Goal: Information Seeking & Learning: Learn about a topic

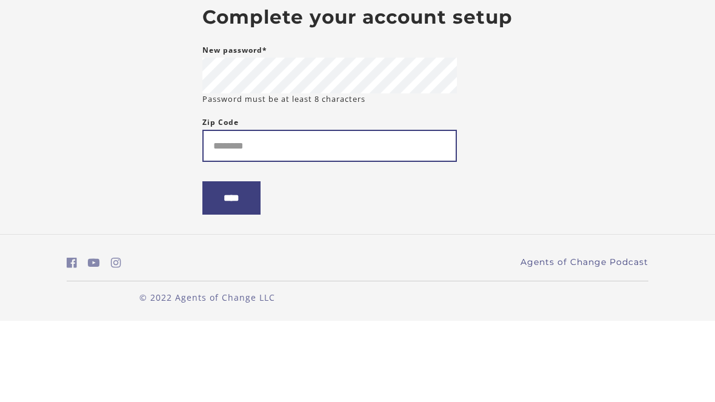
click at [420, 211] on input "Zip Code" at bounding box center [329, 227] width 254 height 32
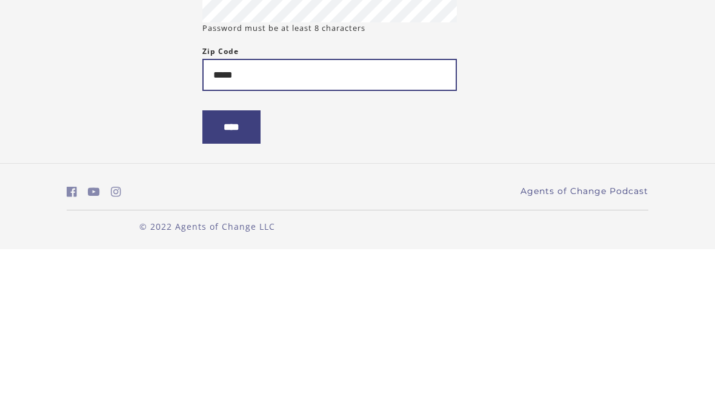
type input "*****"
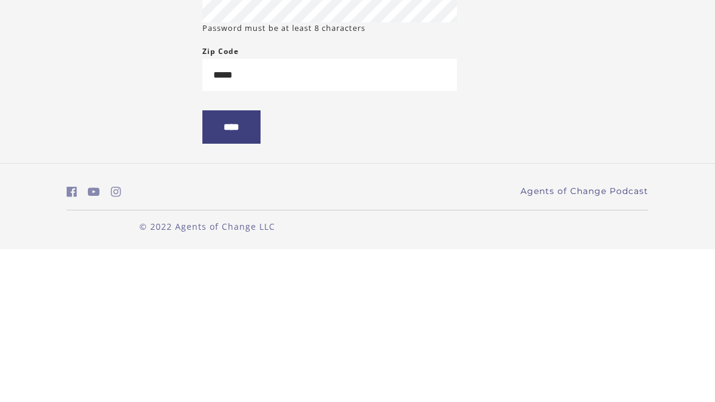
click at [260, 263] on input "****" at bounding box center [231, 279] width 58 height 33
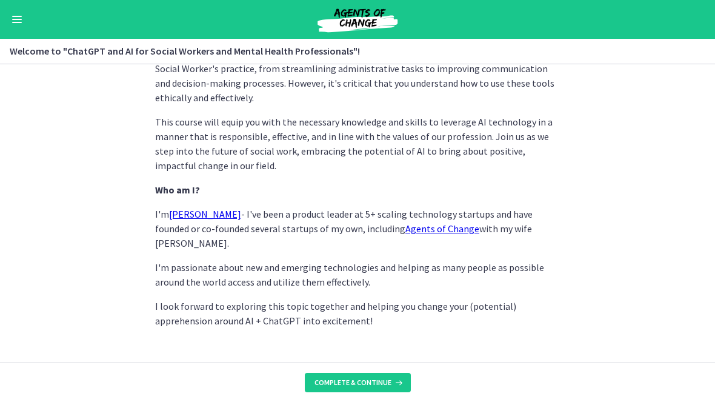
scroll to position [627, 0]
click at [391, 383] on icon at bounding box center [397, 382] width 12 height 10
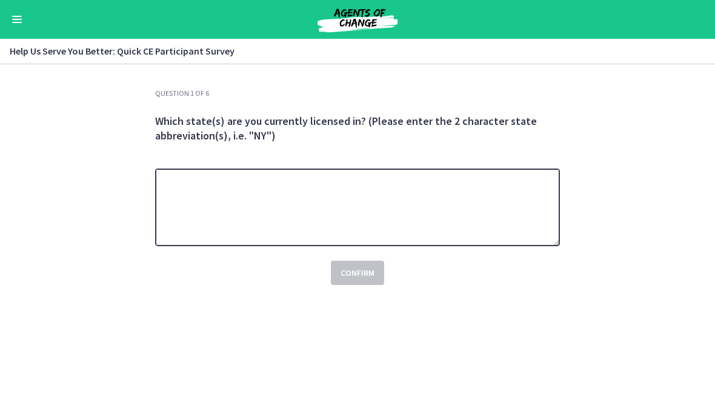
click at [501, 210] on textarea at bounding box center [357, 207] width 405 height 78
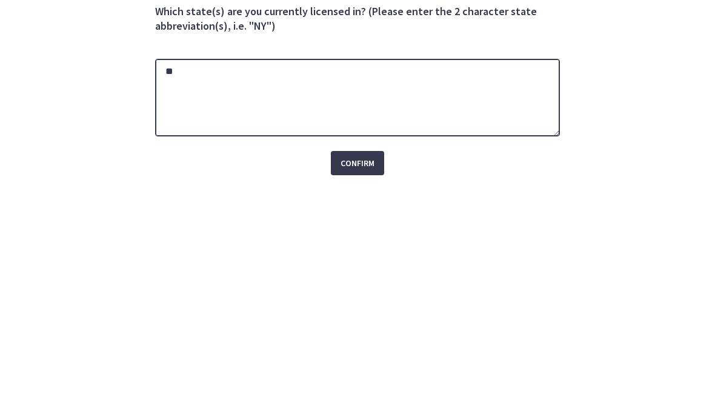
type textarea "**"
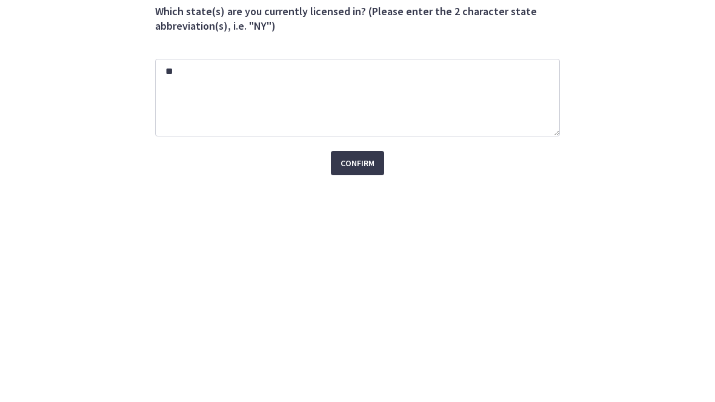
click at [365, 265] on span "Confirm" at bounding box center [357, 272] width 34 height 15
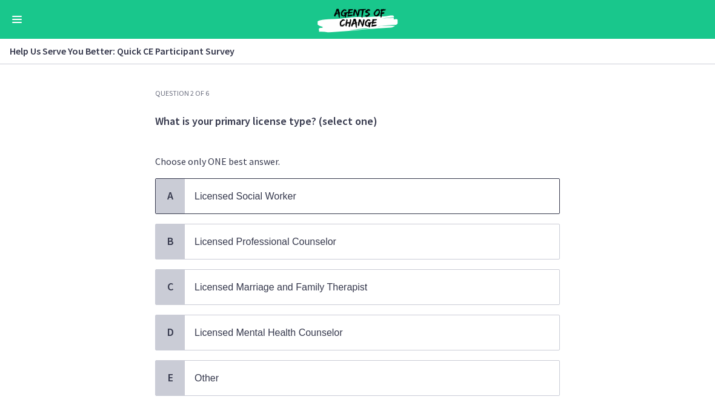
click at [485, 194] on p "Licensed Social Worker" at bounding box center [359, 195] width 331 height 15
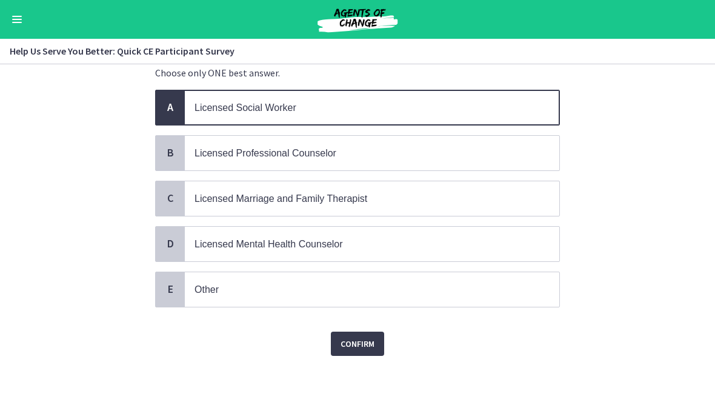
scroll to position [88, 0]
click at [375, 343] on button "Confirm" at bounding box center [357, 344] width 53 height 24
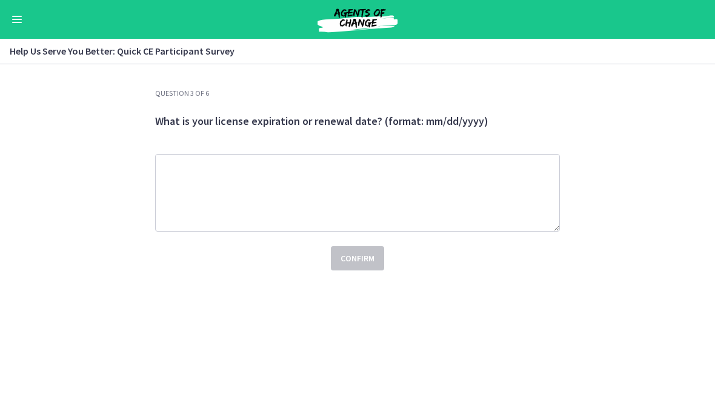
scroll to position [0, 0]
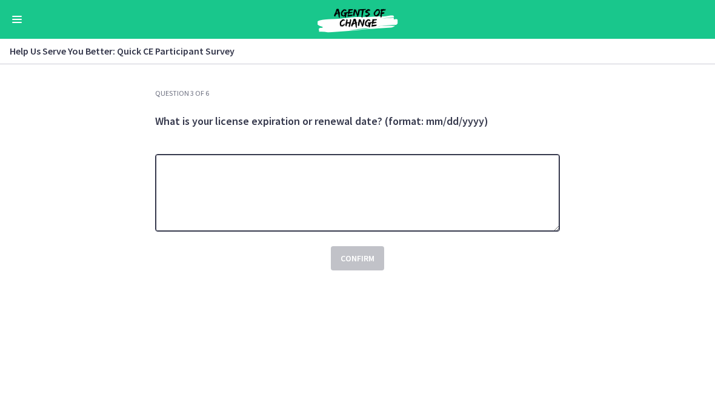
click at [520, 200] on textarea at bounding box center [357, 193] width 405 height 78
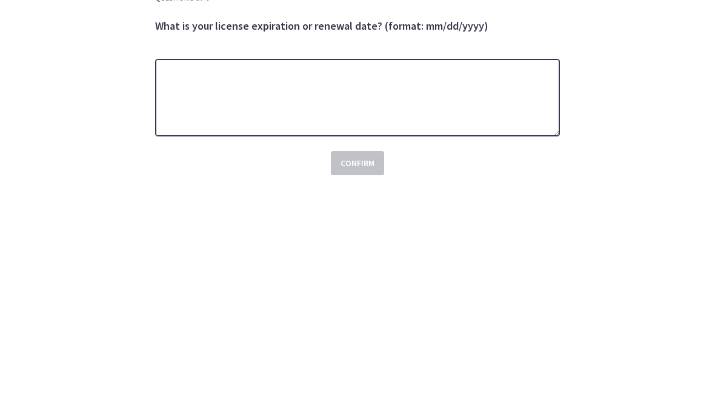
type textarea "*"
type textarea "********"
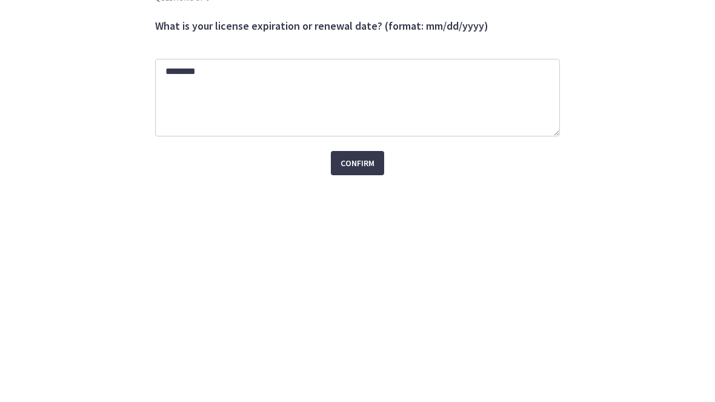
click at [375, 246] on button "Confirm" at bounding box center [357, 258] width 53 height 24
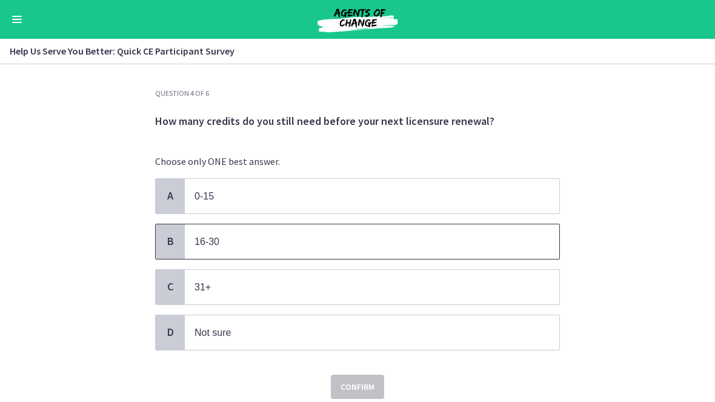
click at [528, 237] on span "16-30" at bounding box center [372, 241] width 374 height 35
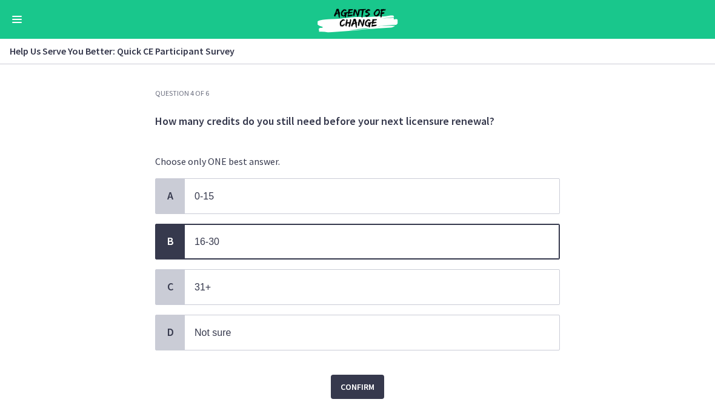
click at [362, 395] on button "Confirm" at bounding box center [357, 386] width 53 height 24
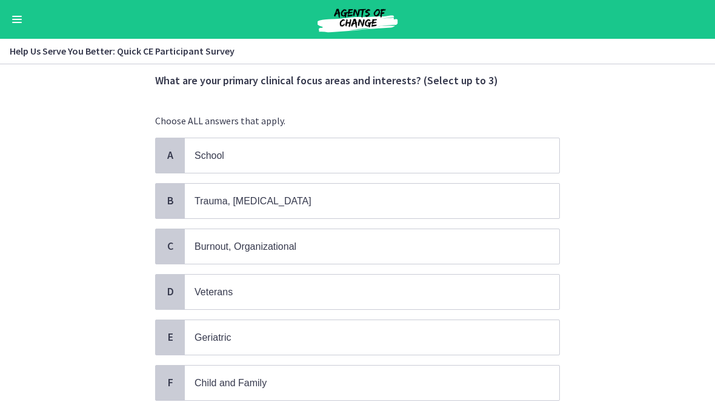
scroll to position [77, 0]
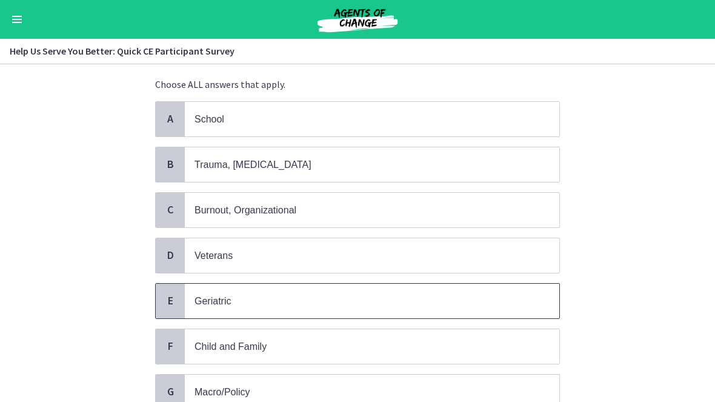
click at [506, 302] on p "Geriatric" at bounding box center [359, 300] width 331 height 15
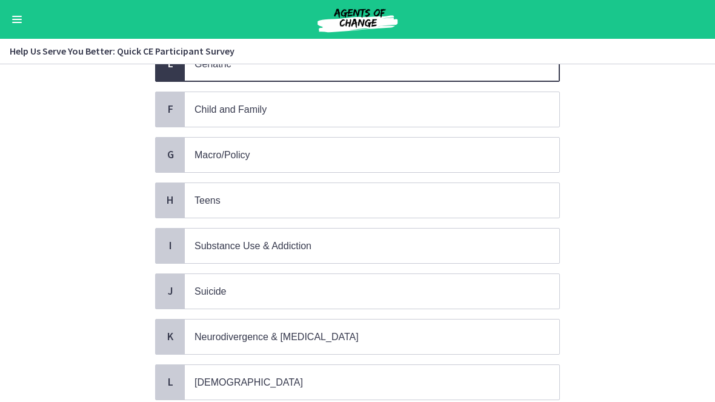
scroll to position [314, 0]
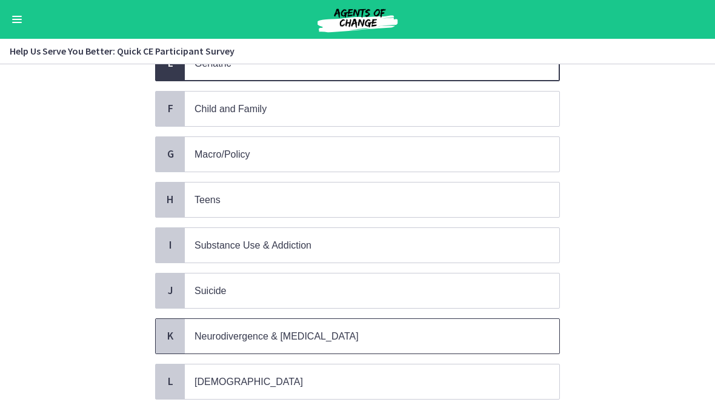
click at [496, 331] on p "Neurodivergence & Developmental Disorders" at bounding box center [359, 335] width 331 height 15
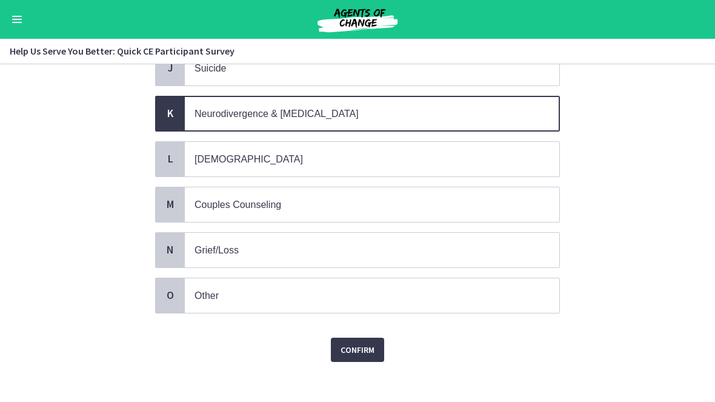
scroll to position [536, 0]
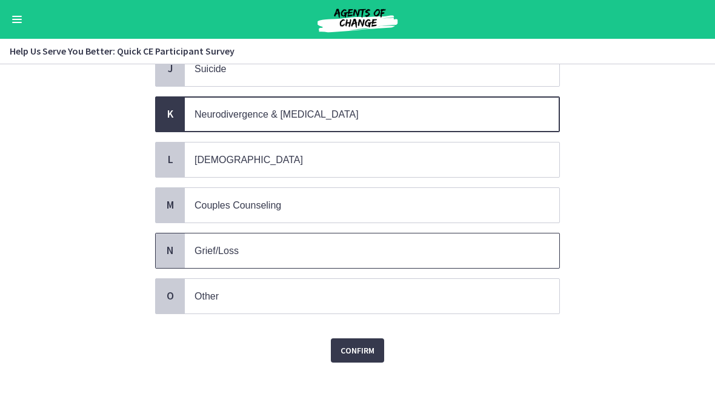
click at [519, 233] on span "Grief/Loss" at bounding box center [372, 250] width 374 height 35
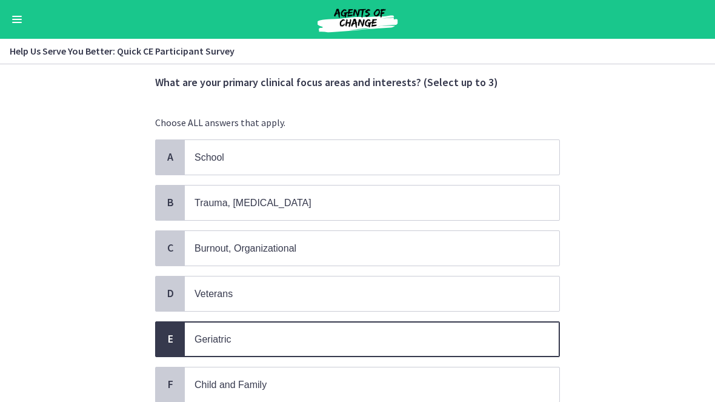
scroll to position [38, 0]
click at [515, 250] on p "Burnout, Organizational" at bounding box center [359, 248] width 331 height 15
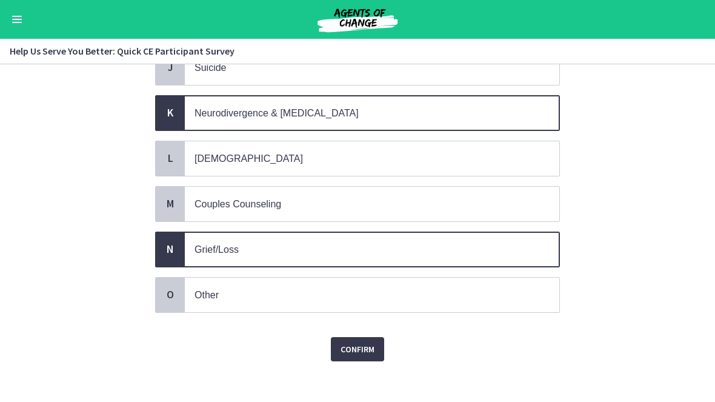
scroll to position [536, 0]
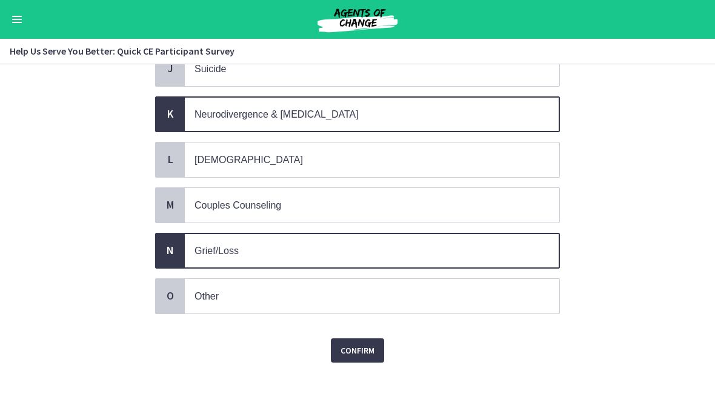
click at [364, 349] on button "Confirm" at bounding box center [357, 350] width 53 height 24
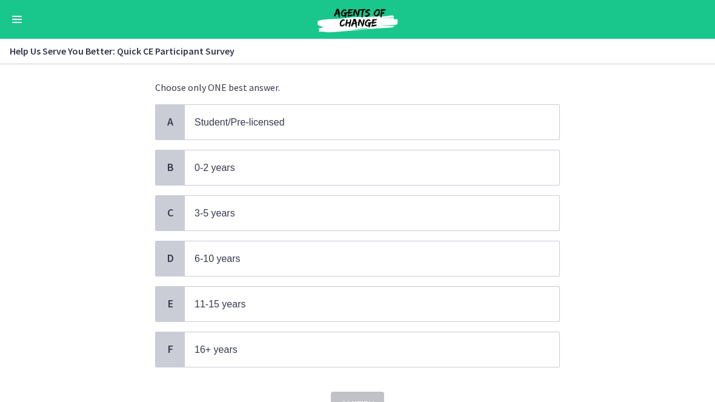
scroll to position [93, 0]
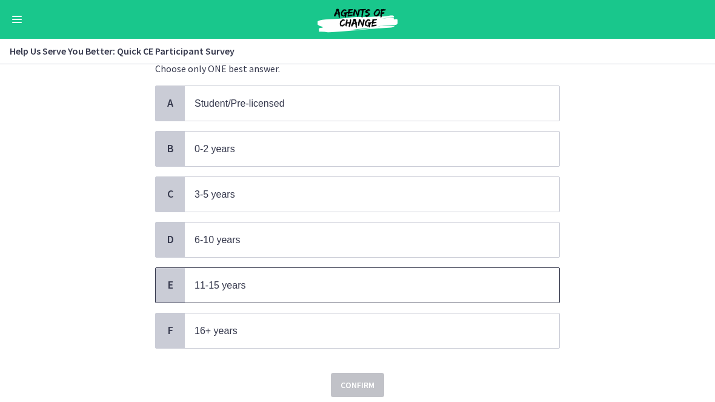
click at [386, 282] on p "11-15 years" at bounding box center [359, 284] width 331 height 15
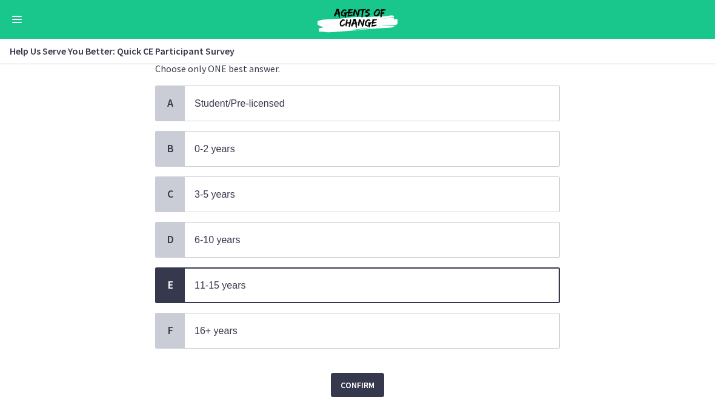
click at [382, 389] on button "Confirm" at bounding box center [357, 384] width 53 height 24
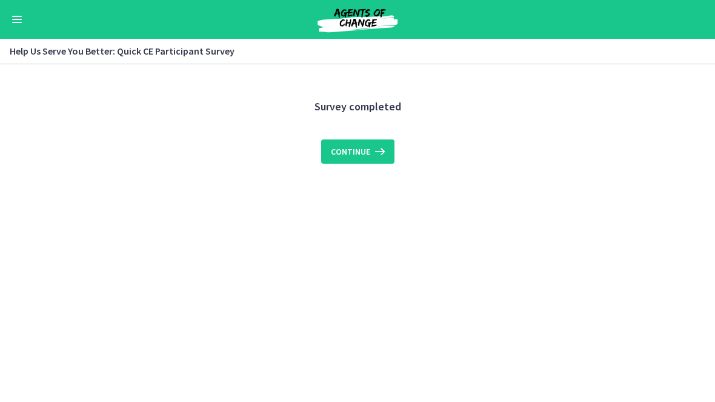
scroll to position [0, 0]
click at [390, 157] on button "Continue" at bounding box center [357, 151] width 73 height 24
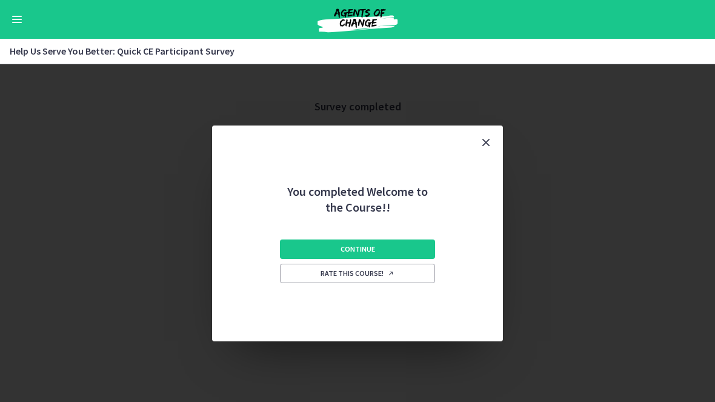
click at [417, 245] on button "Continue" at bounding box center [357, 248] width 155 height 19
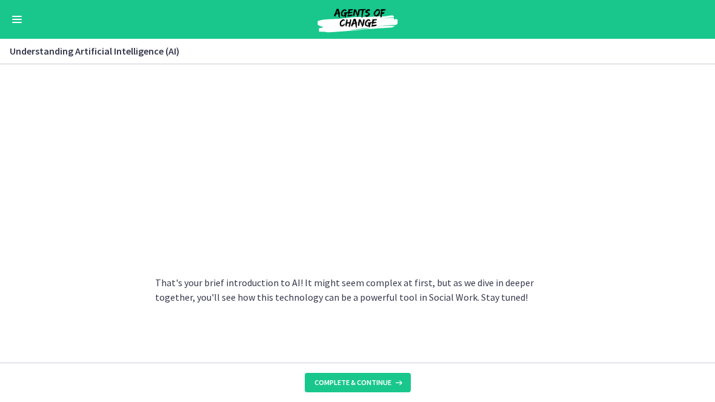
scroll to position [593, 0]
click at [401, 386] on icon at bounding box center [397, 382] width 12 height 10
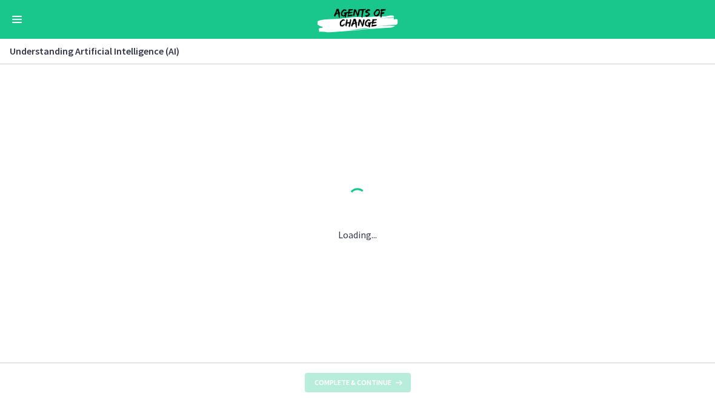
scroll to position [0, 0]
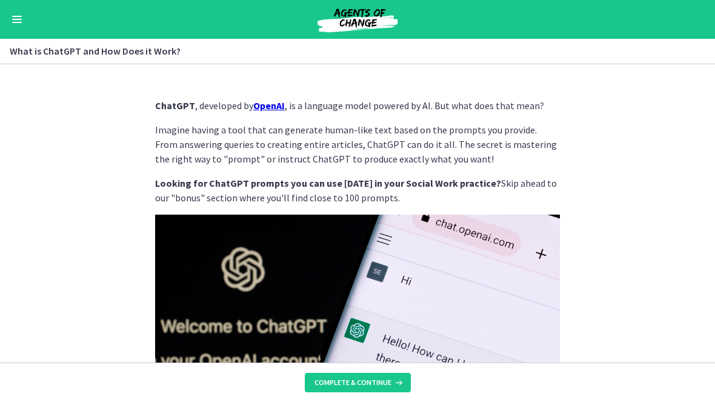
click at [478, 326] on img at bounding box center [357, 328] width 405 height 228
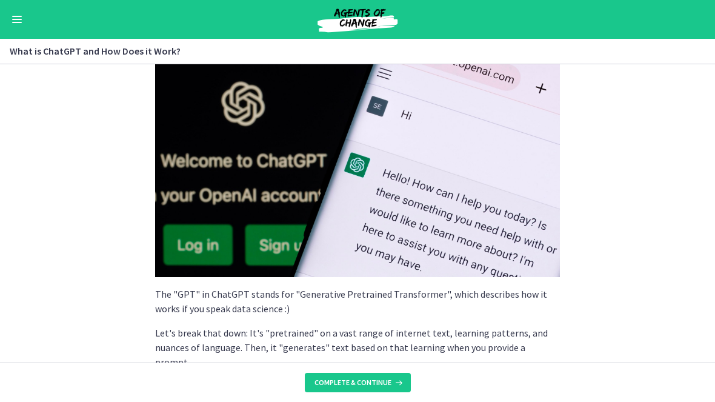
scroll to position [177, 0]
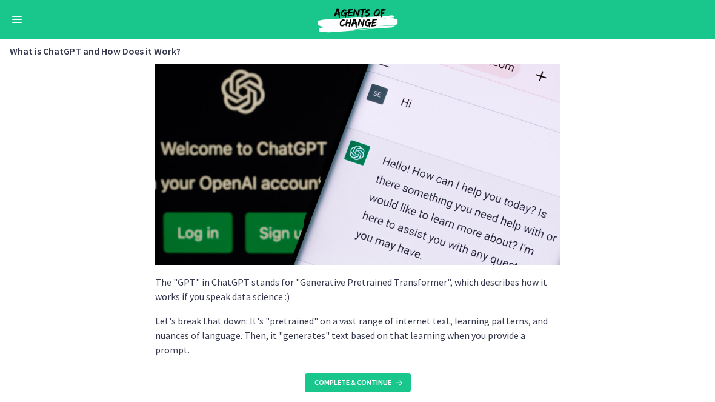
click at [386, 377] on span "Complete & continue" at bounding box center [352, 382] width 77 height 10
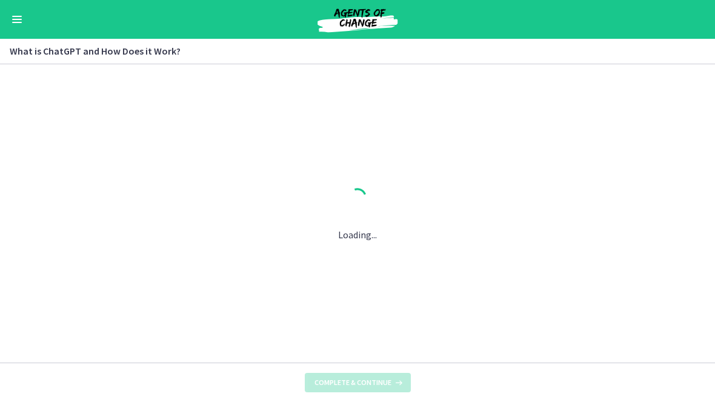
scroll to position [0, 0]
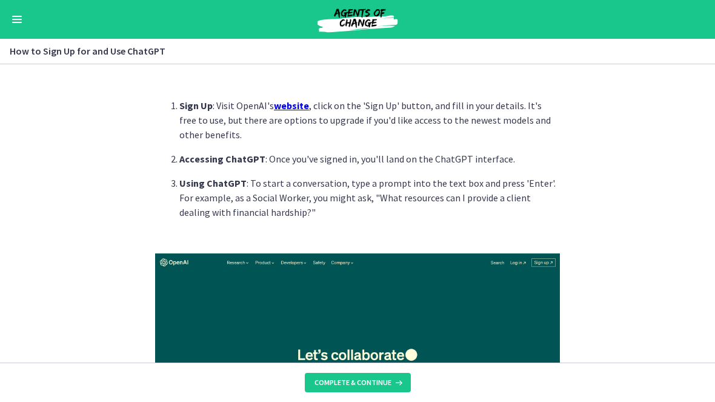
click at [403, 385] on button "Complete & continue" at bounding box center [358, 381] width 106 height 19
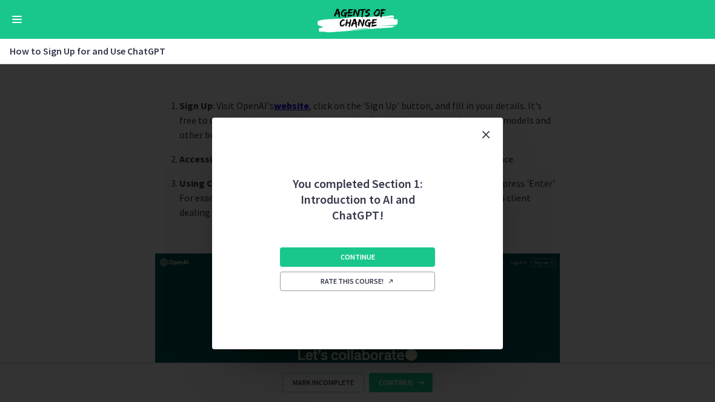
click at [434, 258] on button "Continue" at bounding box center [357, 256] width 155 height 19
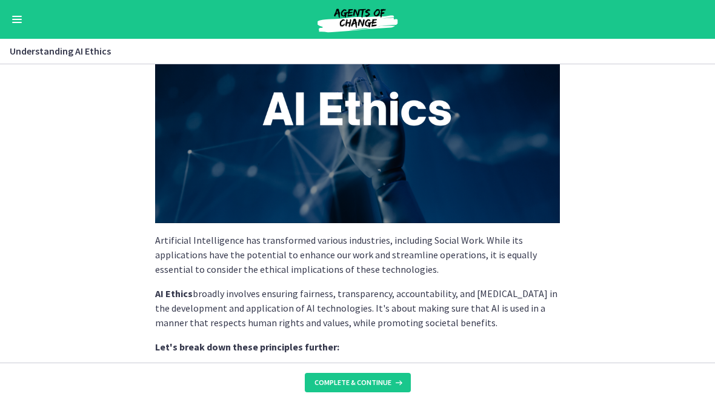
scroll to position [102, 0]
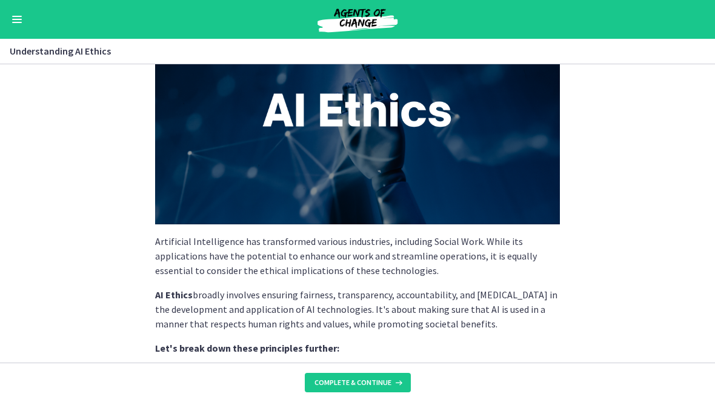
click at [395, 386] on icon at bounding box center [397, 382] width 12 height 10
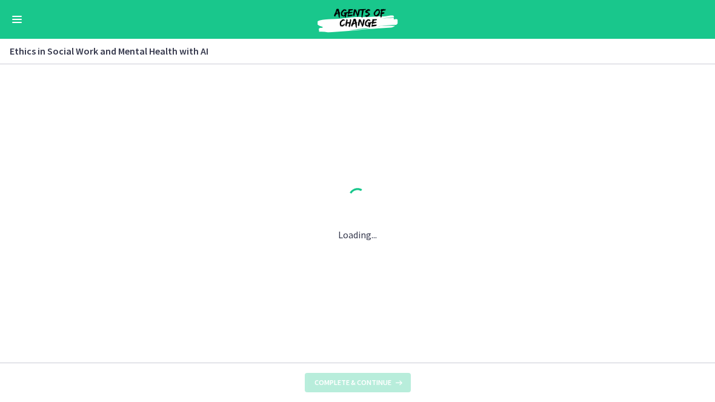
scroll to position [0, 0]
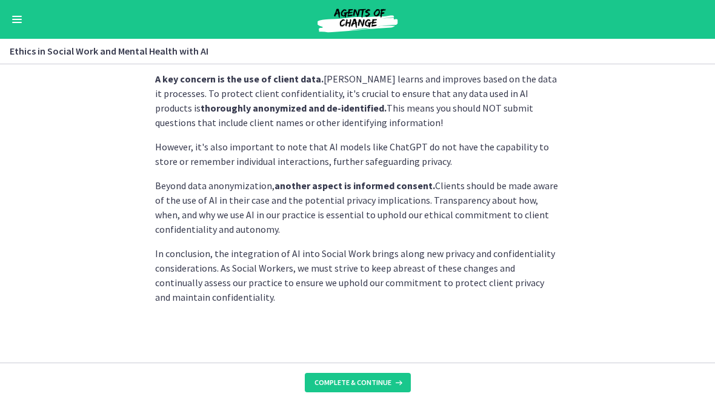
click at [404, 387] on button "Complete & continue" at bounding box center [358, 381] width 106 height 19
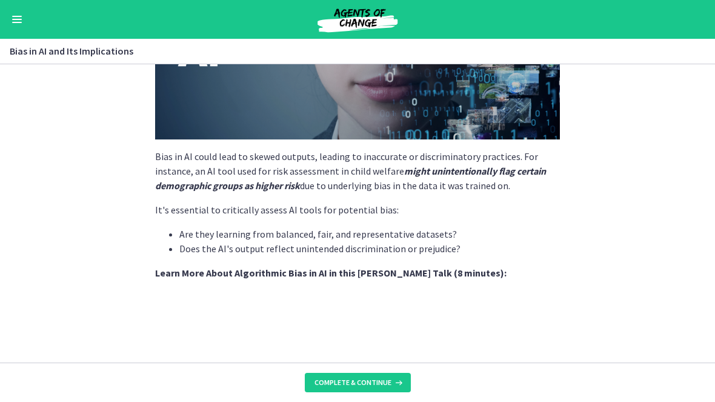
scroll to position [625, 0]
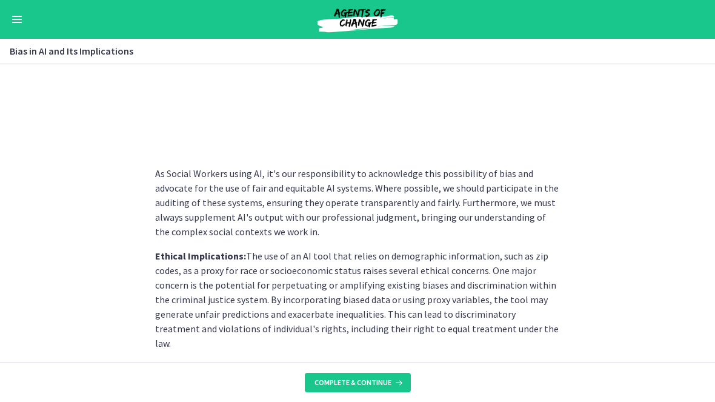
click at [402, 391] on button "Complete & continue" at bounding box center [358, 381] width 106 height 19
